Goal: Go to known website: Go to known website

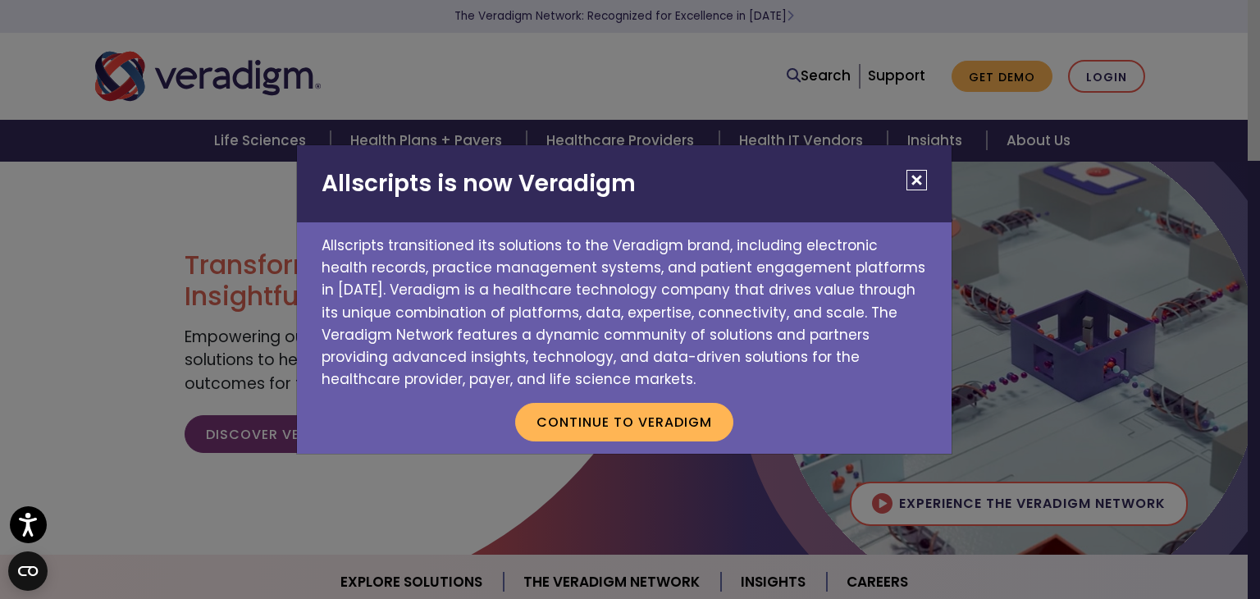
click at [919, 180] on button "Close" at bounding box center [917, 180] width 21 height 21
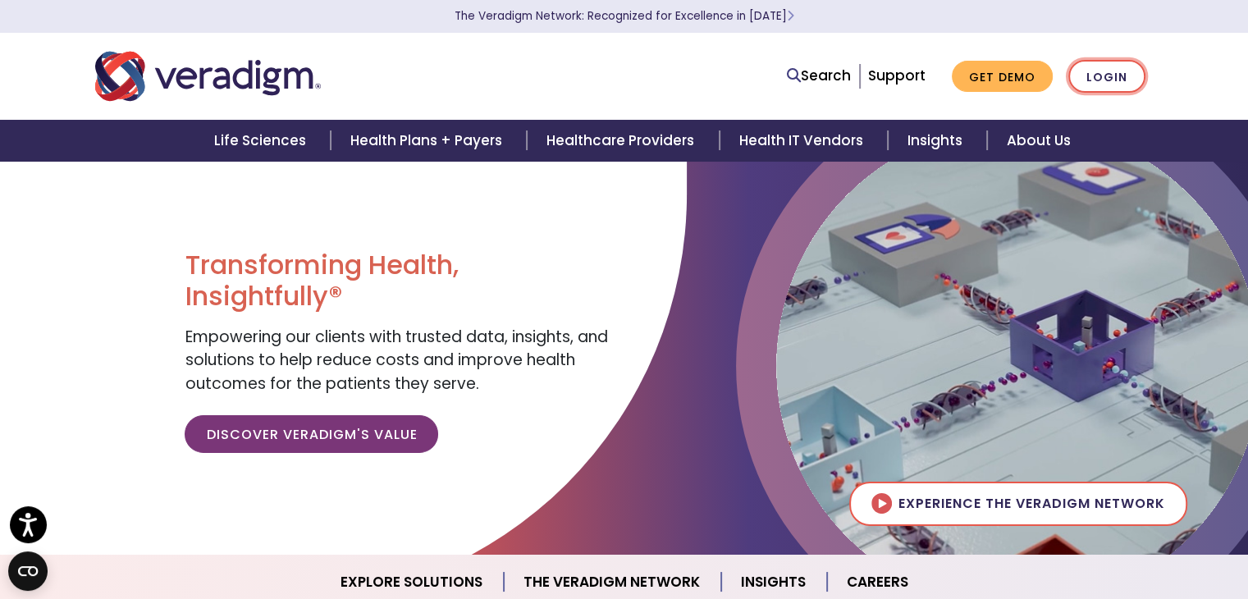
click at [1083, 74] on link "Login" at bounding box center [1106, 77] width 77 height 34
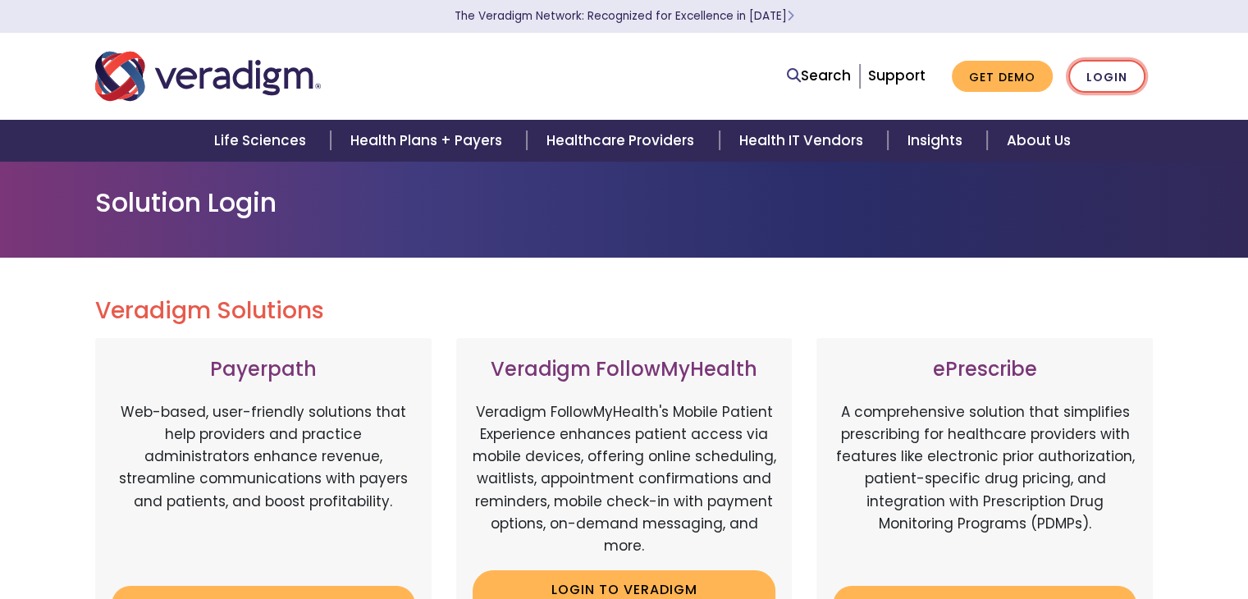
click at [1110, 76] on link "Login" at bounding box center [1106, 77] width 77 height 34
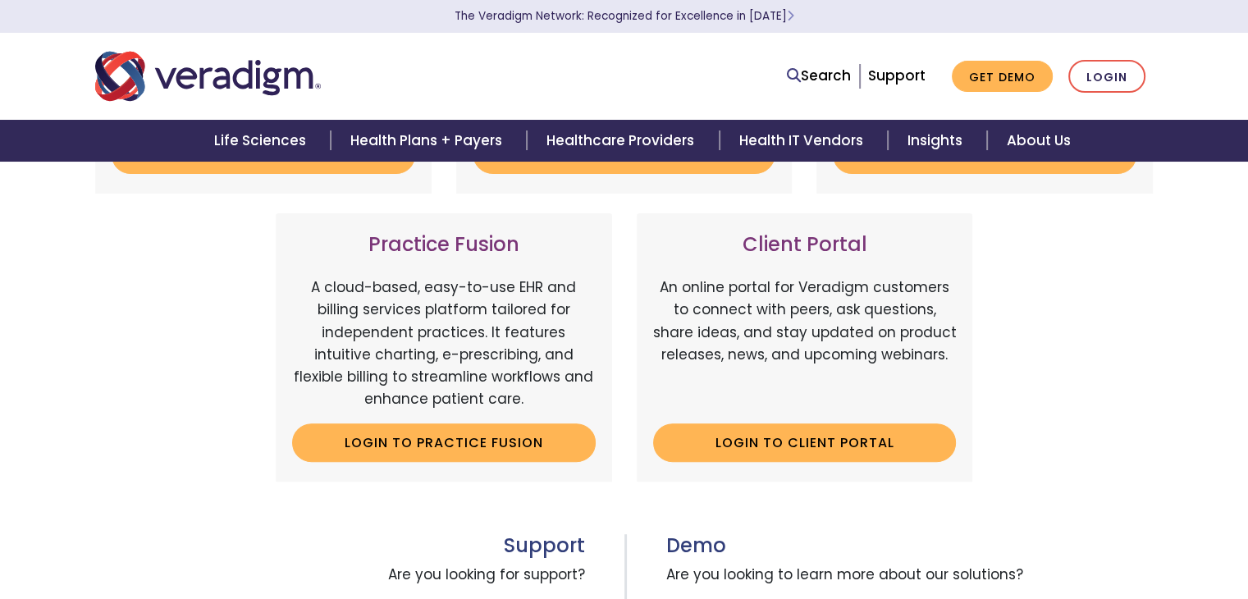
scroll to position [457, 0]
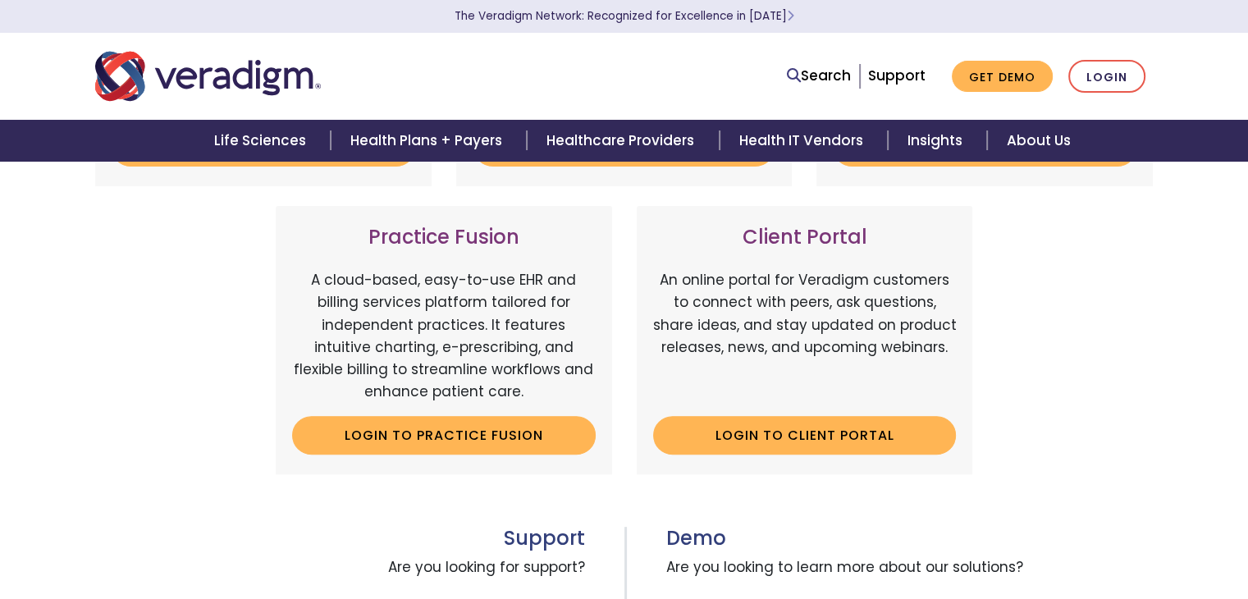
click at [818, 242] on h3 "Client Portal" at bounding box center [805, 238] width 304 height 24
click at [814, 445] on link "Login to Client Portal" at bounding box center [805, 435] width 304 height 38
